Goal: Find specific fact

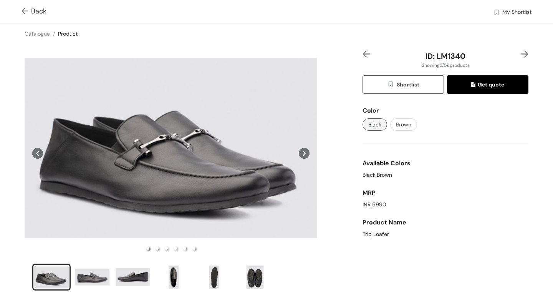
scroll to position [38, 0]
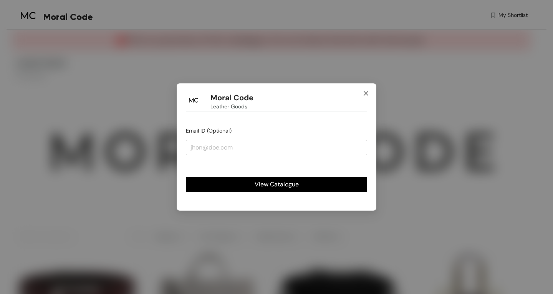
click at [367, 93] on icon "close" at bounding box center [366, 93] width 6 height 6
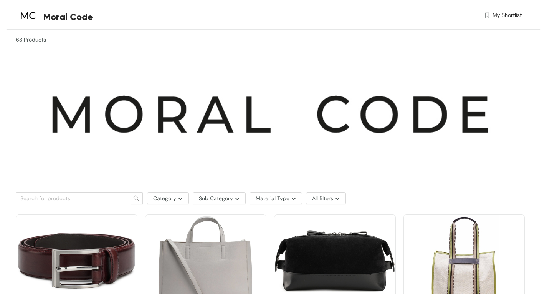
scroll to position [115, 0]
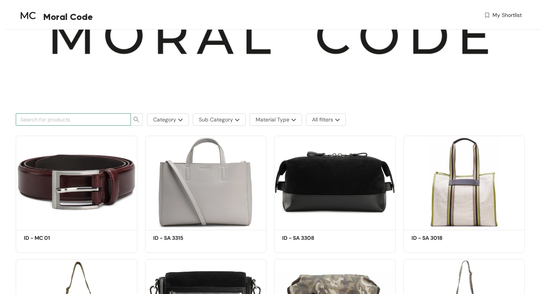
click at [93, 119] on input "text" at bounding box center [70, 119] width 100 height 8
paste input "SA 3243"
type input "SA 3243"
click at [142, 121] on span "search" at bounding box center [137, 119] width 12 height 6
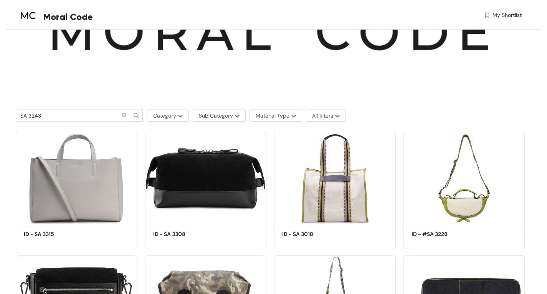
scroll to position [0, 0]
